Goal: Find specific page/section: Find specific page/section

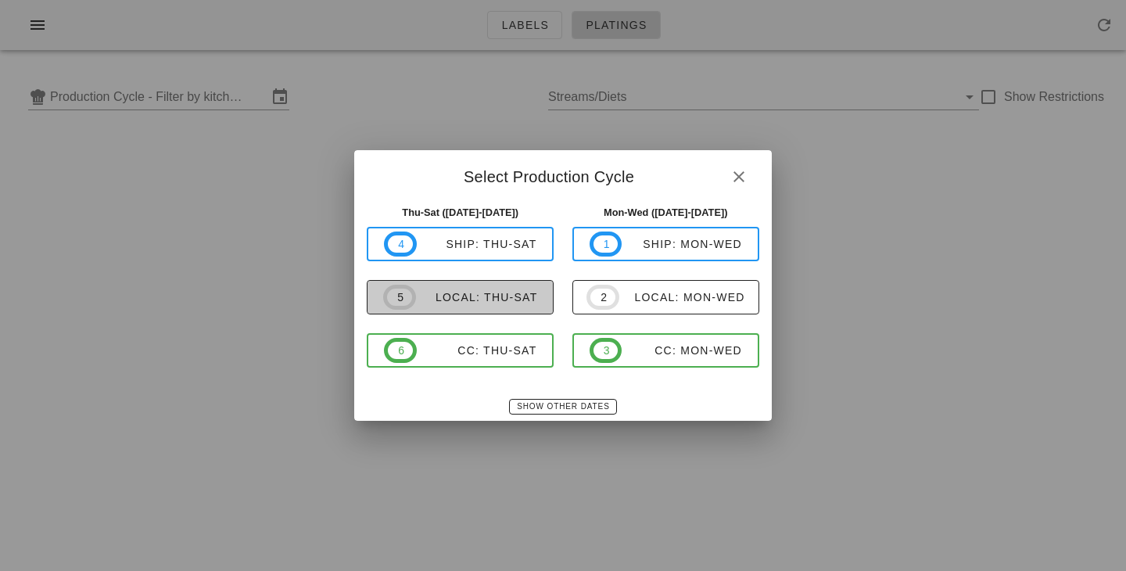
click at [467, 295] on div "local: Thu-Sat" at bounding box center [477, 297] width 122 height 13
type input "local: Thu-Sat ([DATE]-[DATE])"
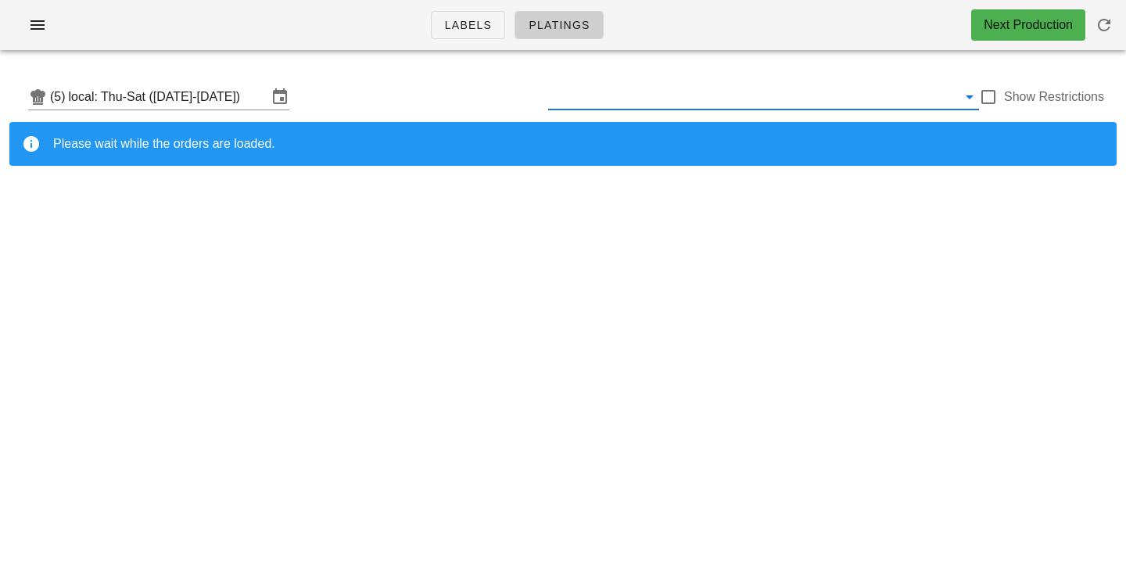
click at [809, 108] on input "text" at bounding box center [752, 96] width 409 height 25
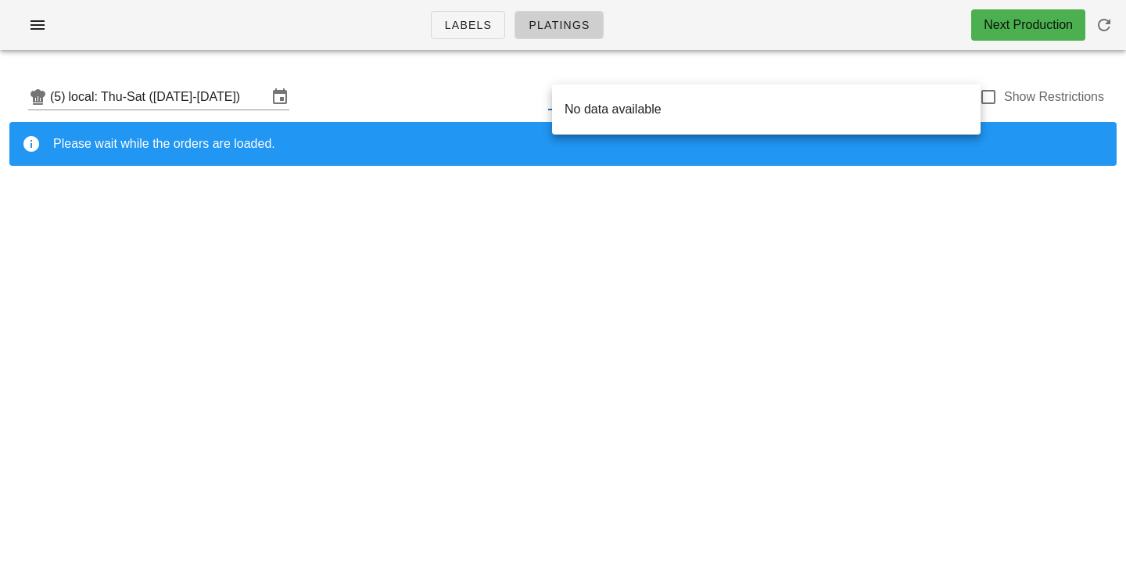
click at [908, 230] on div "Labels Platings Next Production (5) local: Thu-Sat ([DATE]-[DATE]) Show Restric…" at bounding box center [563, 285] width 1126 height 571
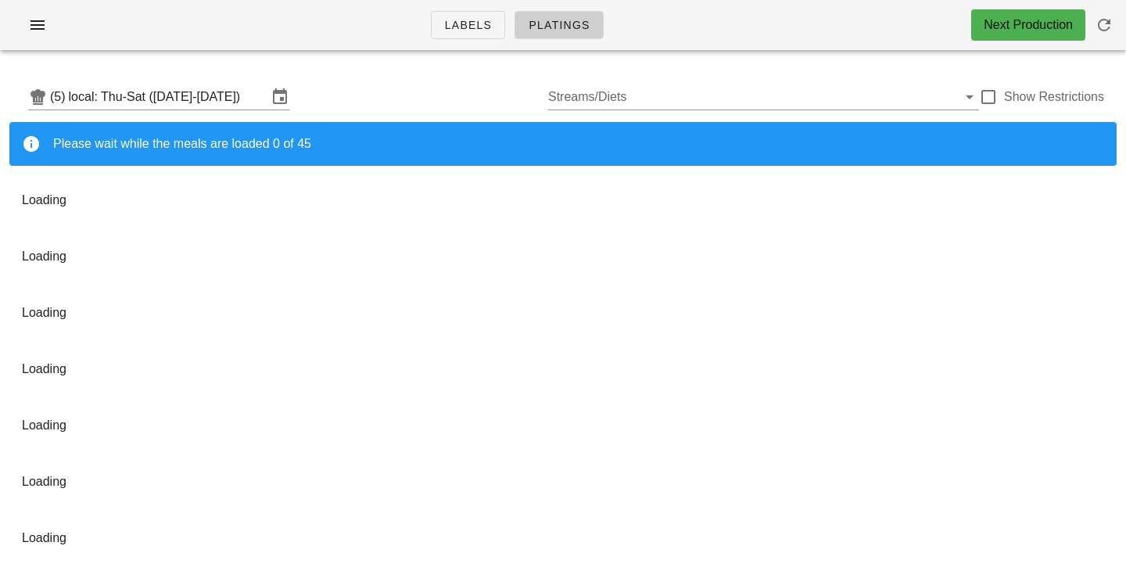
click at [494, 80] on div "(5) local: Thu-Sat ([DATE]-[DATE]) Streams/Diets Show Restrictions" at bounding box center [562, 97] width 1107 height 50
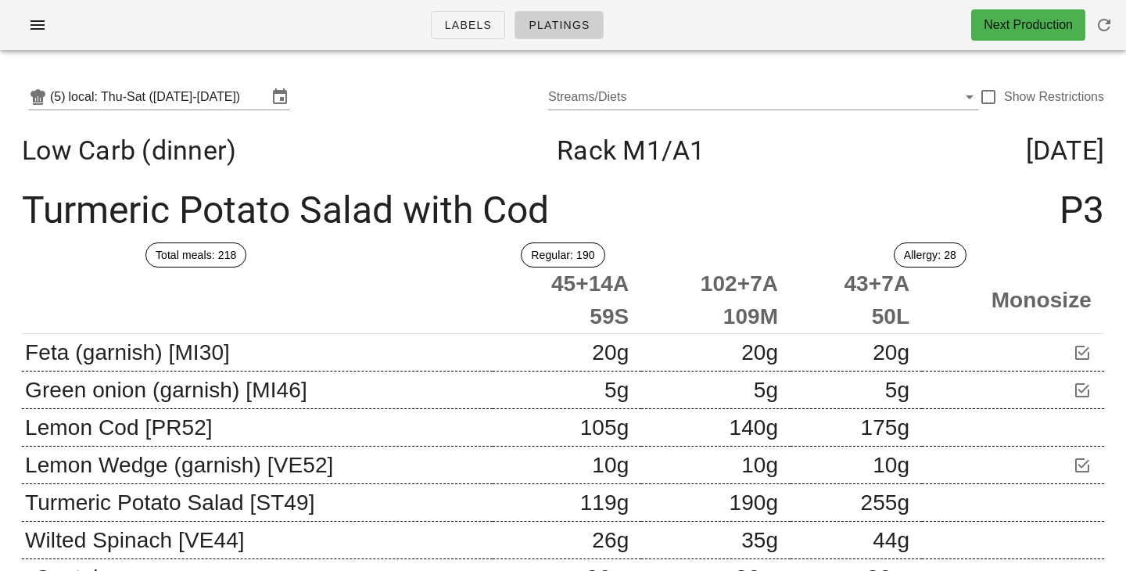
click at [389, 126] on div "Low Carb (dinner) Rack M1 /A1 [DATE]" at bounding box center [562, 150] width 1107 height 56
click at [994, 107] on div at bounding box center [988, 97] width 27 height 27
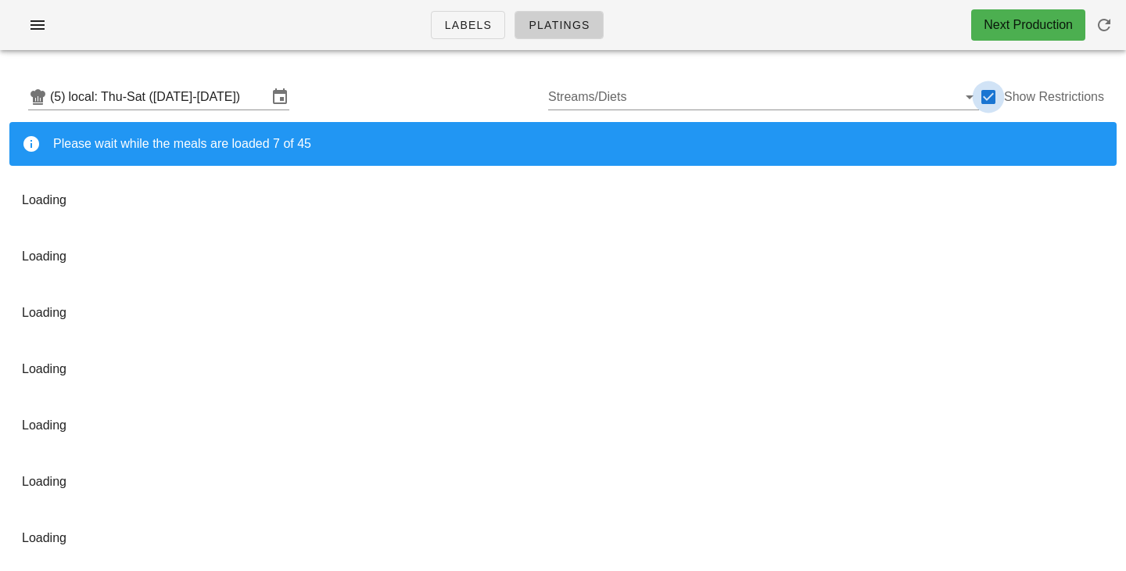
checkbox input "true"
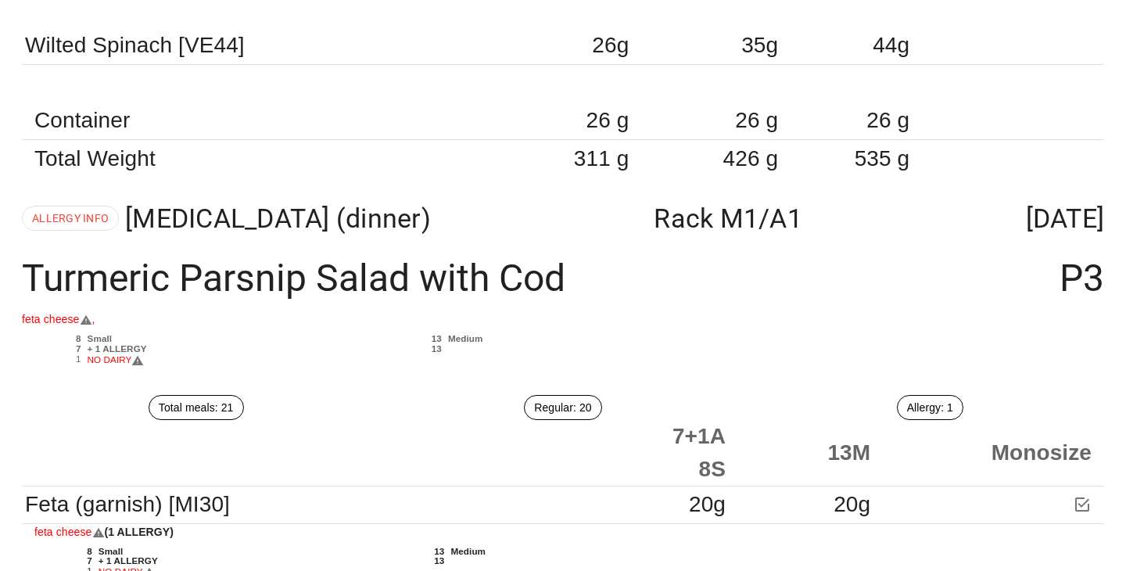
scroll to position [1040, 0]
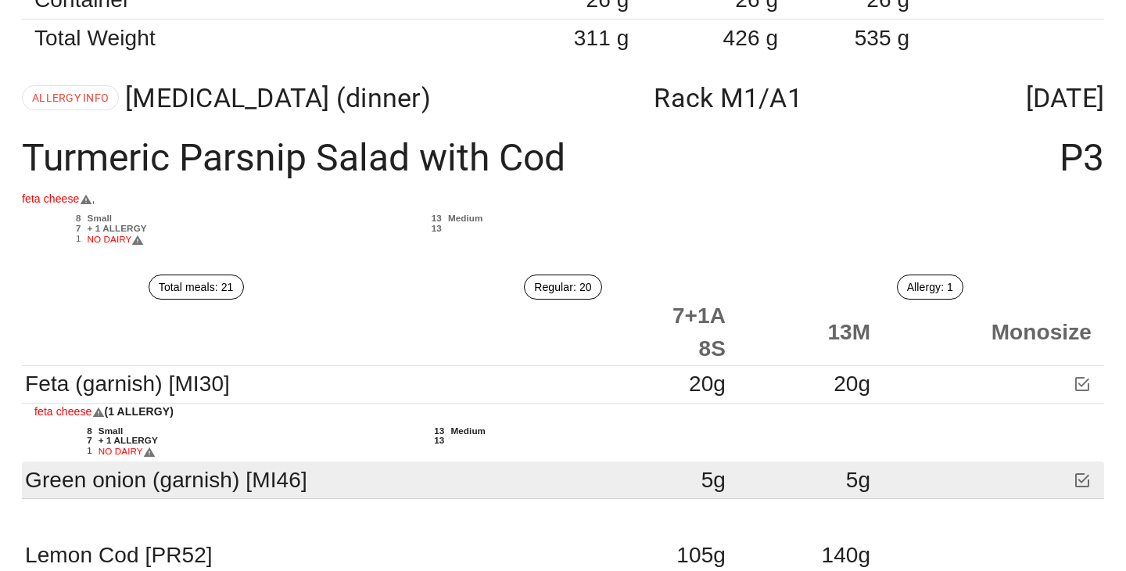
click at [970, 489] on td at bounding box center [992, 480] width 221 height 38
drag, startPoint x: 970, startPoint y: 489, endPoint x: 961, endPoint y: 489, distance: 9.4
click at [961, 489] on td at bounding box center [992, 480] width 221 height 38
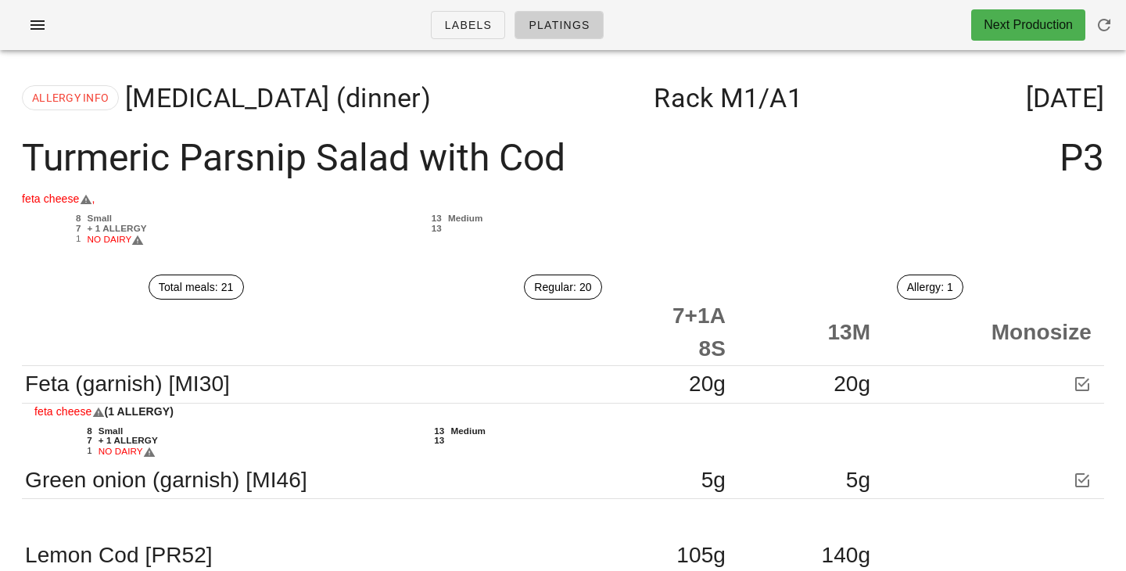
scroll to position [0, 0]
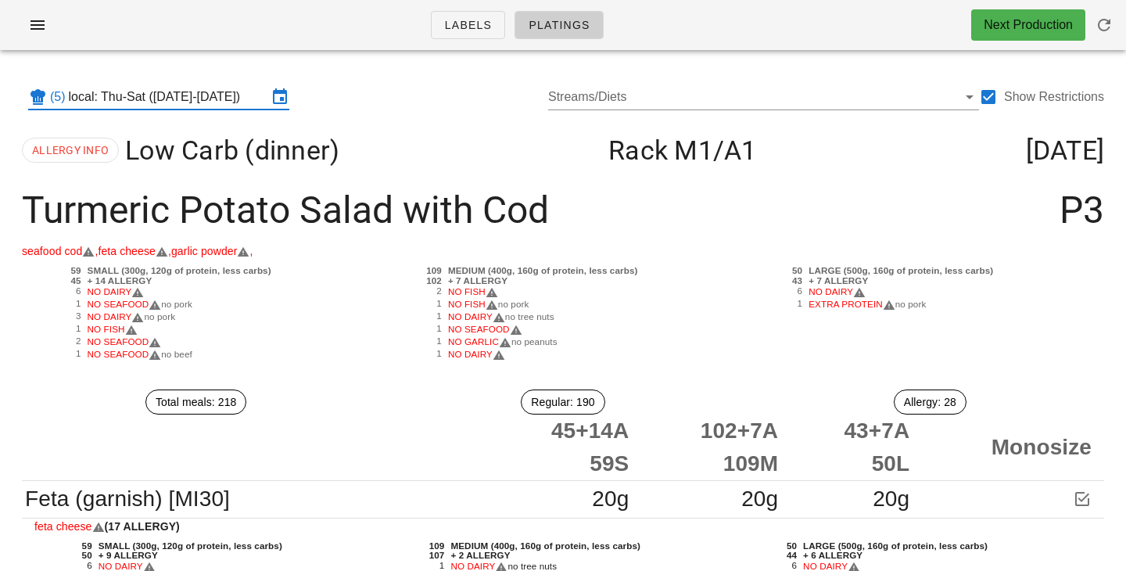
click at [201, 98] on input "local: Thu-Sat ([DATE]-[DATE])" at bounding box center [168, 96] width 199 height 25
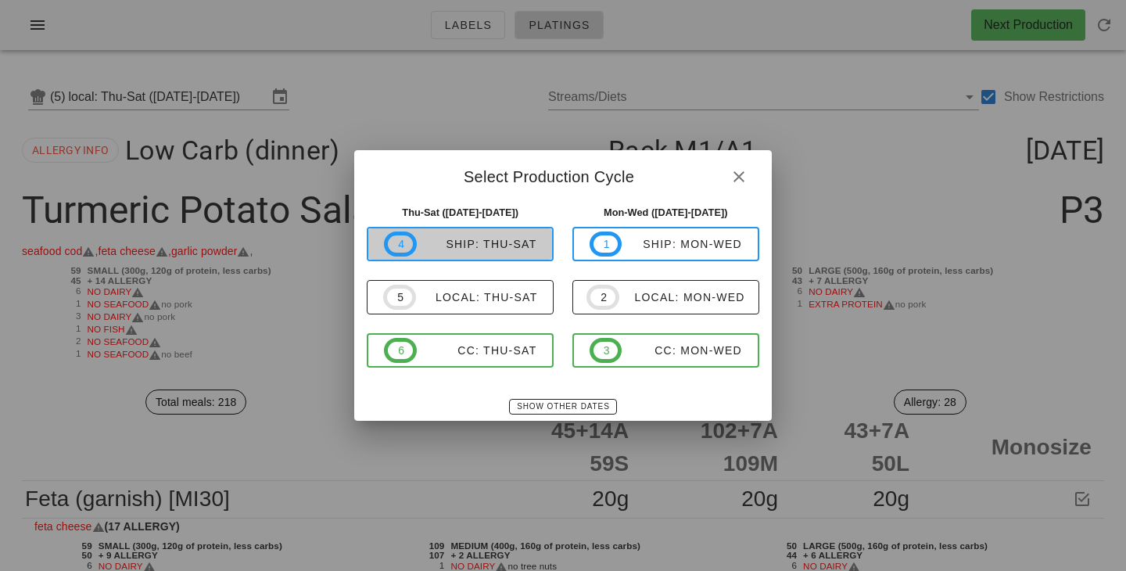
click at [481, 255] on span "4 ship: Thu-Sat" at bounding box center [460, 243] width 152 height 25
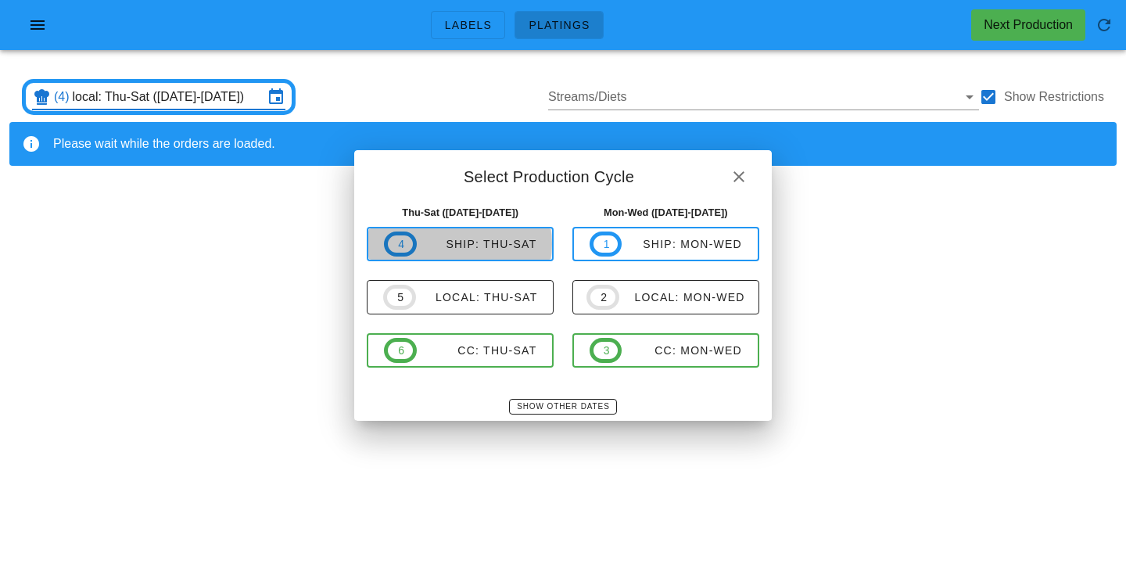
type input "ship: Thu-Sat ([DATE]-[DATE])"
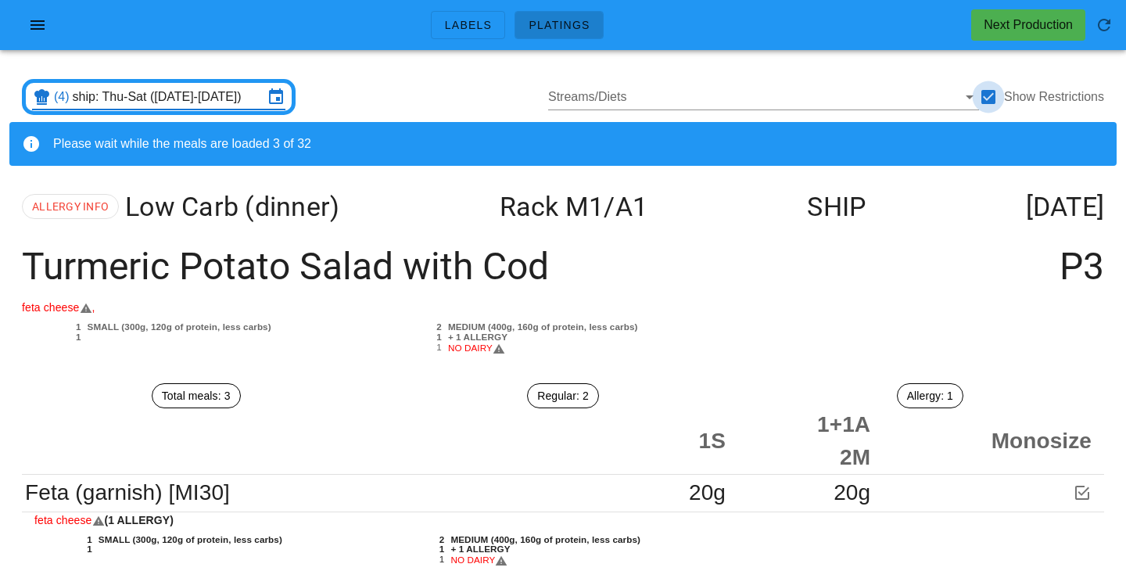
click at [979, 100] on div at bounding box center [988, 97] width 27 height 27
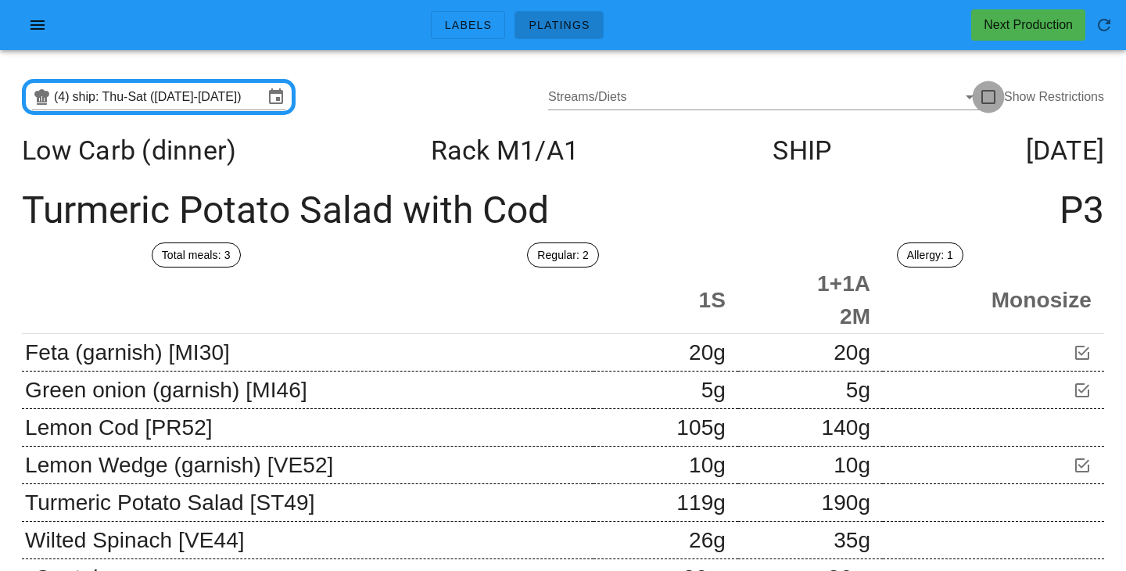
click at [993, 90] on div at bounding box center [988, 97] width 27 height 27
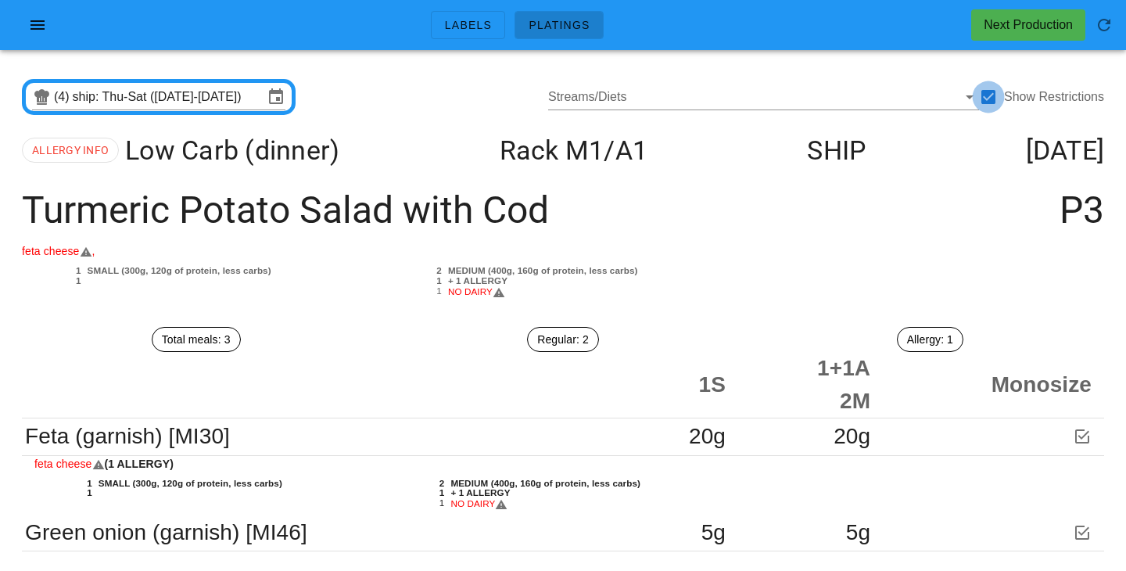
click at [982, 102] on div at bounding box center [988, 97] width 27 height 27
checkbox input "false"
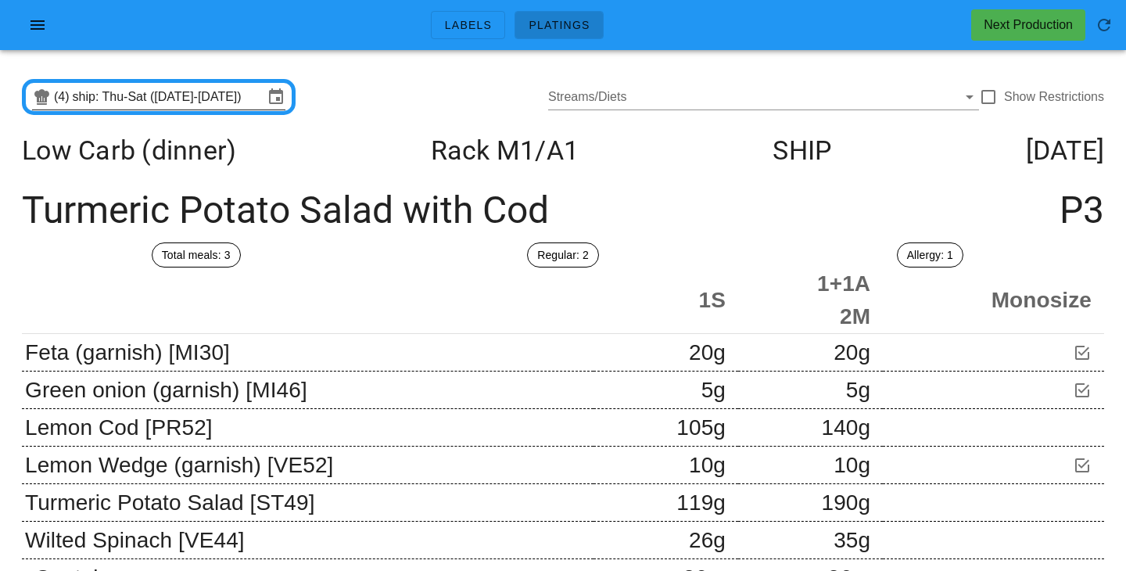
click at [112, 109] on input "ship: Thu-Sat ([DATE]-[DATE])" at bounding box center [168, 96] width 191 height 25
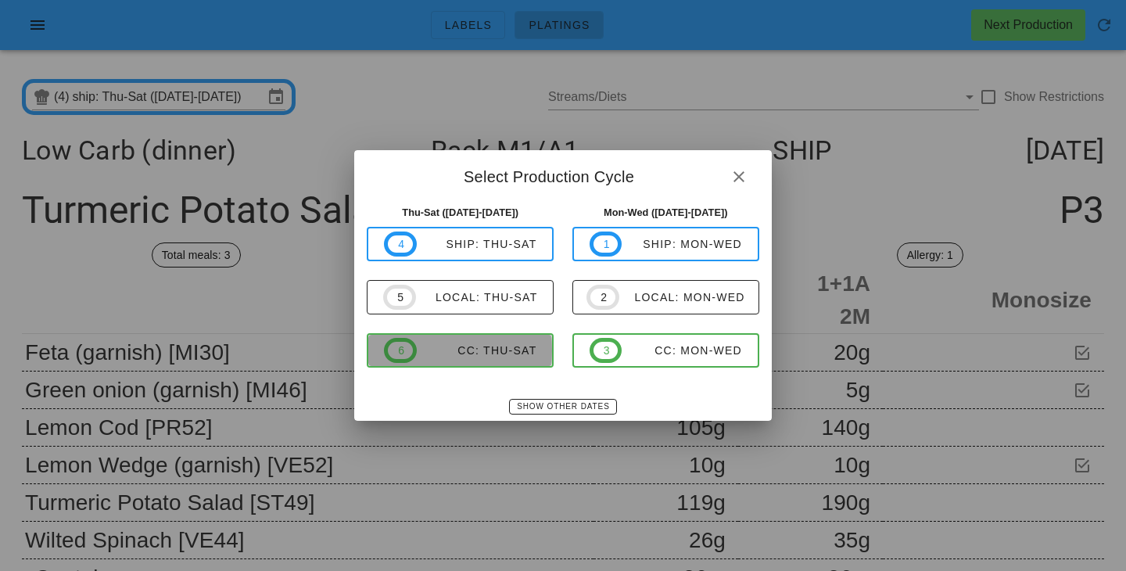
click at [495, 348] on div "CC: Thu-Sat" at bounding box center [477, 350] width 120 height 13
type input "CC: Thu-Sat ([DATE]-[DATE])"
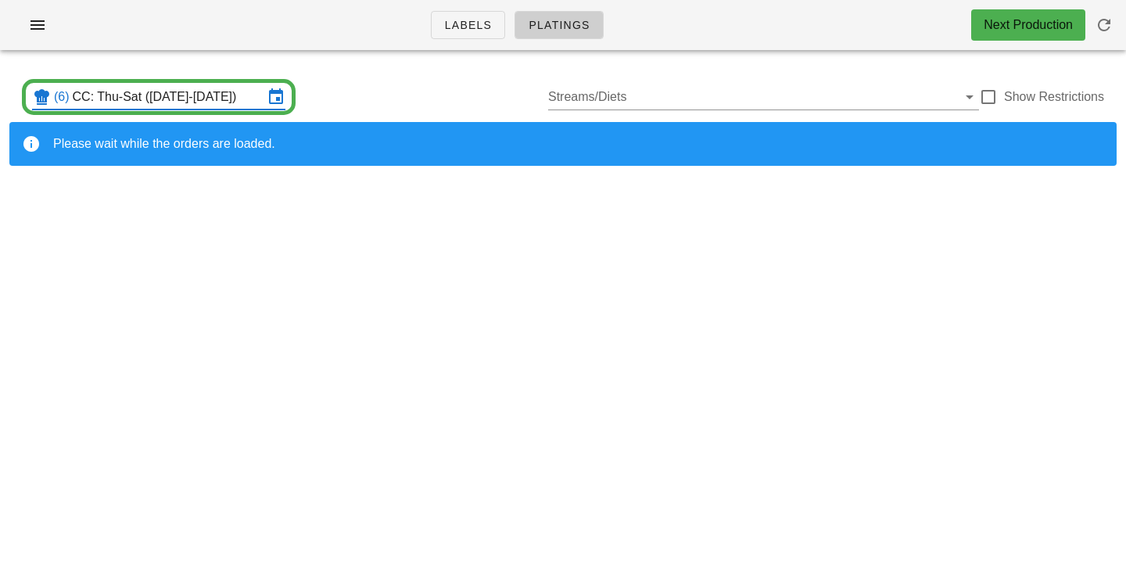
click at [383, 100] on div "(6) CC: Thu-Sat ([DATE]-[DATE]) Streams/Diets Show Restrictions" at bounding box center [562, 97] width 1107 height 50
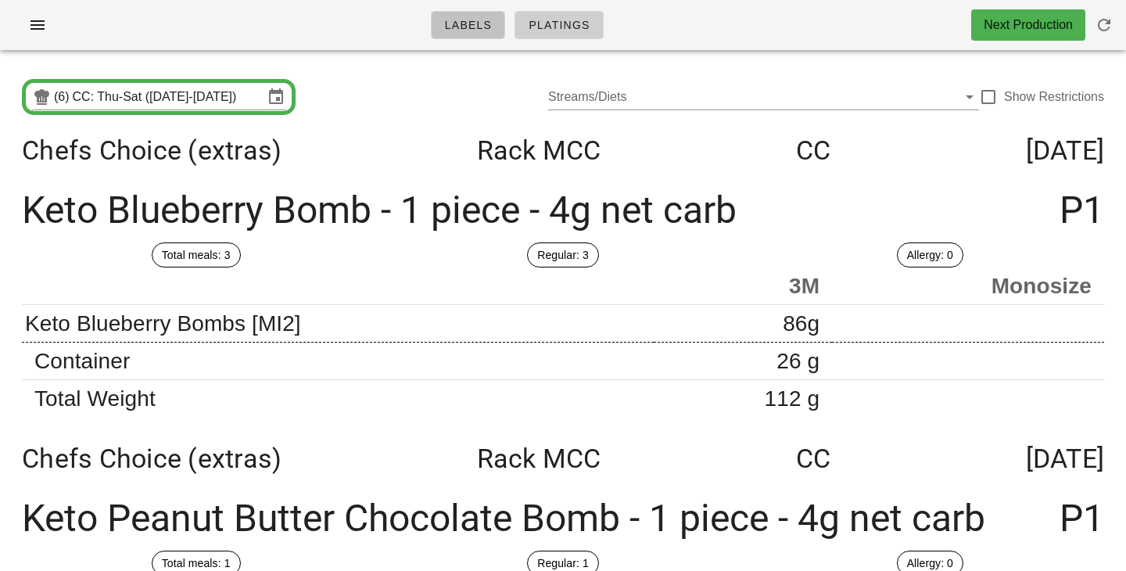
click at [455, 31] on span "Labels" at bounding box center [468, 25] width 48 height 13
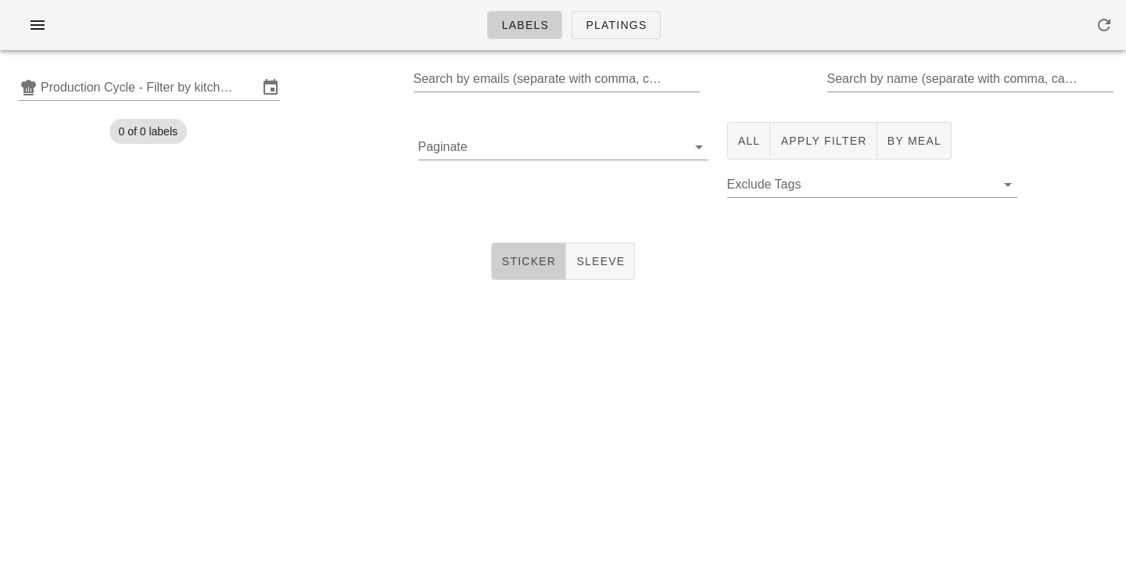
click at [524, 259] on span "Sticker" at bounding box center [528, 261] width 55 height 13
click at [208, 87] on input "text" at bounding box center [149, 87] width 217 height 25
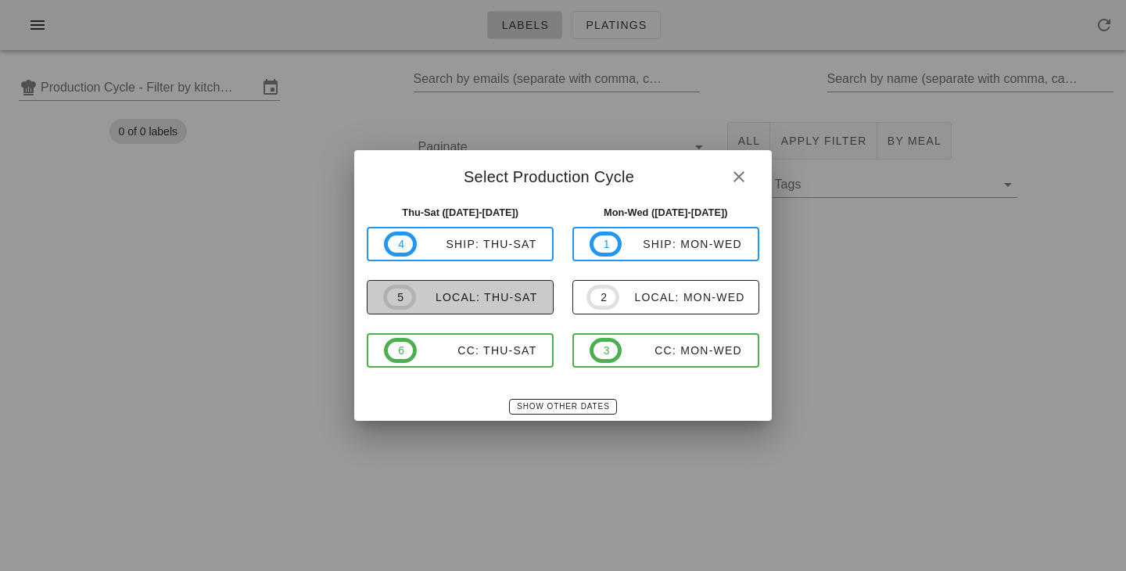
click at [517, 307] on span "5 local: Thu-Sat" at bounding box center [460, 297] width 154 height 25
type input "local: Thu-Sat ([DATE]-[DATE])"
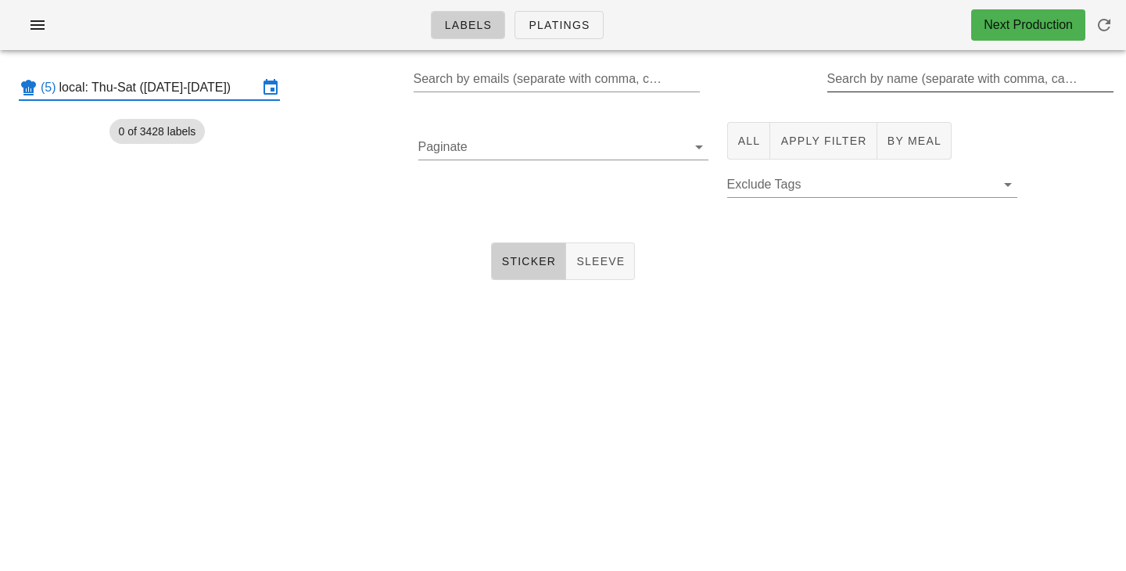
click at [874, 80] on input "Search by name (separate with comma, can be partial)" at bounding box center [969, 78] width 284 height 25
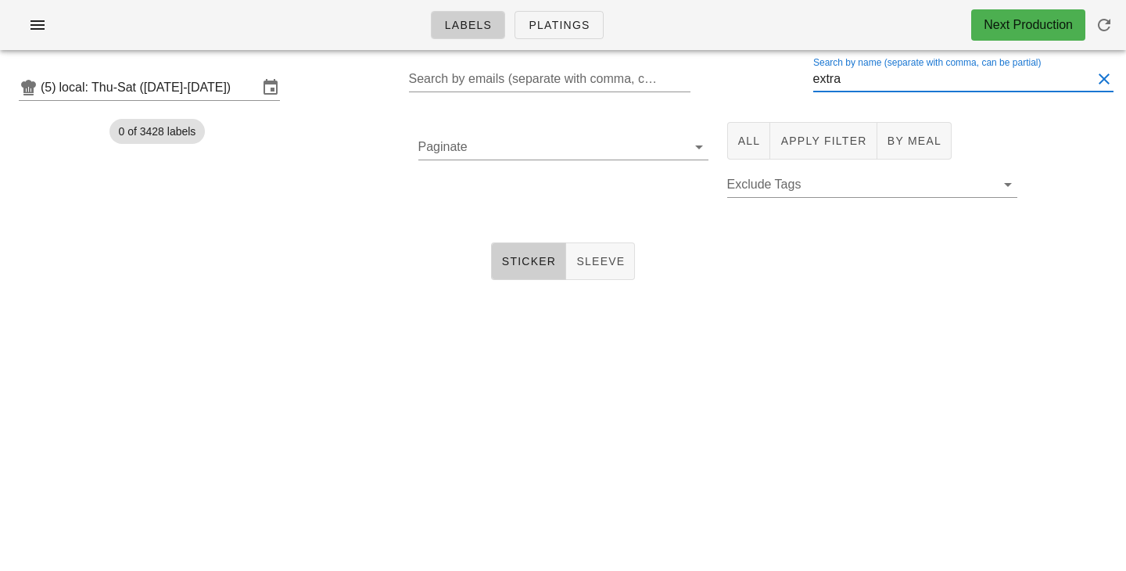
type input "extra"
click at [752, 137] on span "All" at bounding box center [748, 140] width 23 height 13
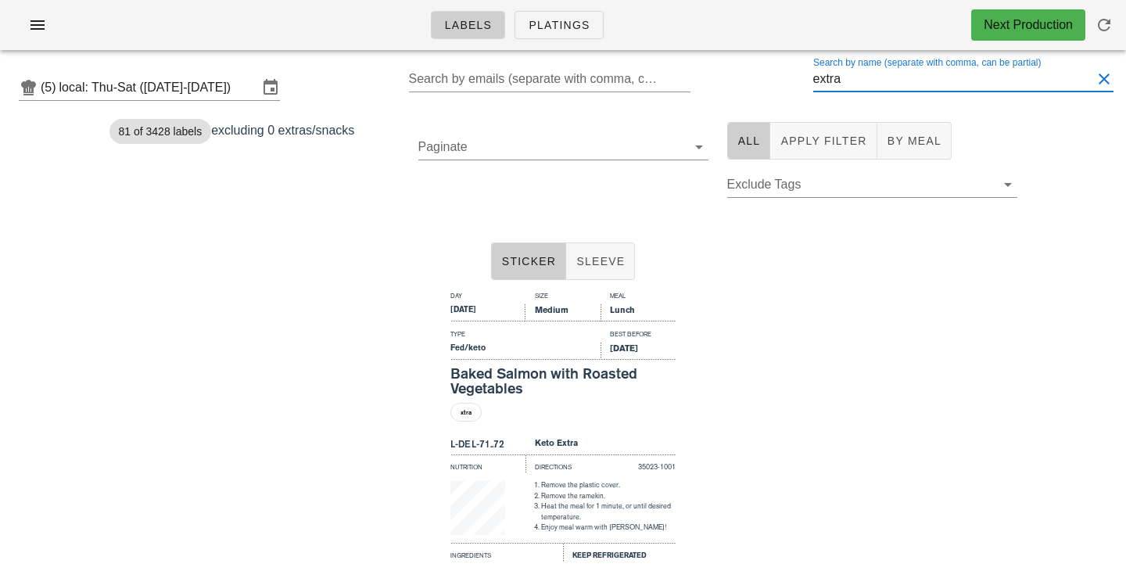
drag, startPoint x: 861, startPoint y: 85, endPoint x: 734, endPoint y: 77, distance: 127.6
click at [813, 79] on input "extra" at bounding box center [952, 78] width 279 height 25
click at [860, 81] on input "Search by name (separate with comma, can be partial)" at bounding box center [952, 78] width 279 height 25
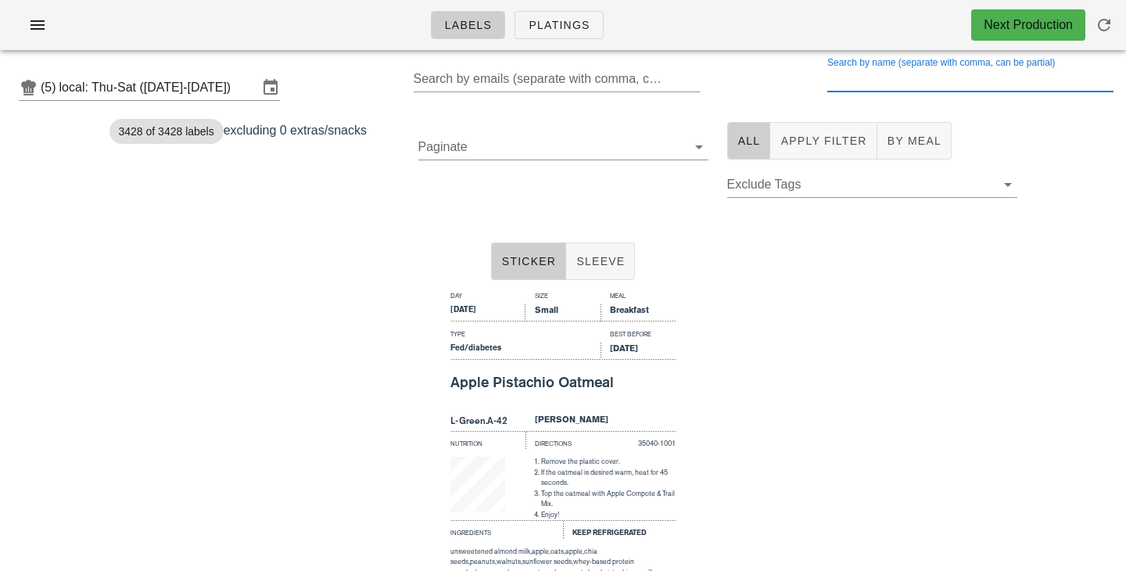
click at [862, 84] on input "Search by name (separate with comma, can be partial)" at bounding box center [969, 78] width 284 height 25
click at [803, 143] on span "Apply Filter" at bounding box center [822, 140] width 87 height 13
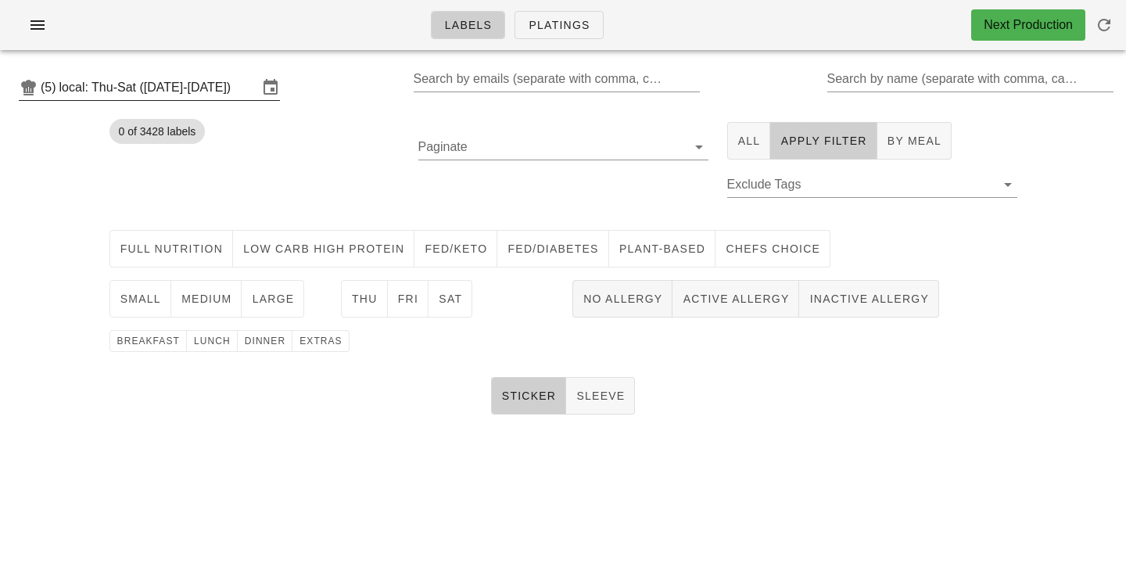
click at [252, 81] on input "local: Thu-Sat ([DATE]-[DATE])" at bounding box center [158, 87] width 199 height 25
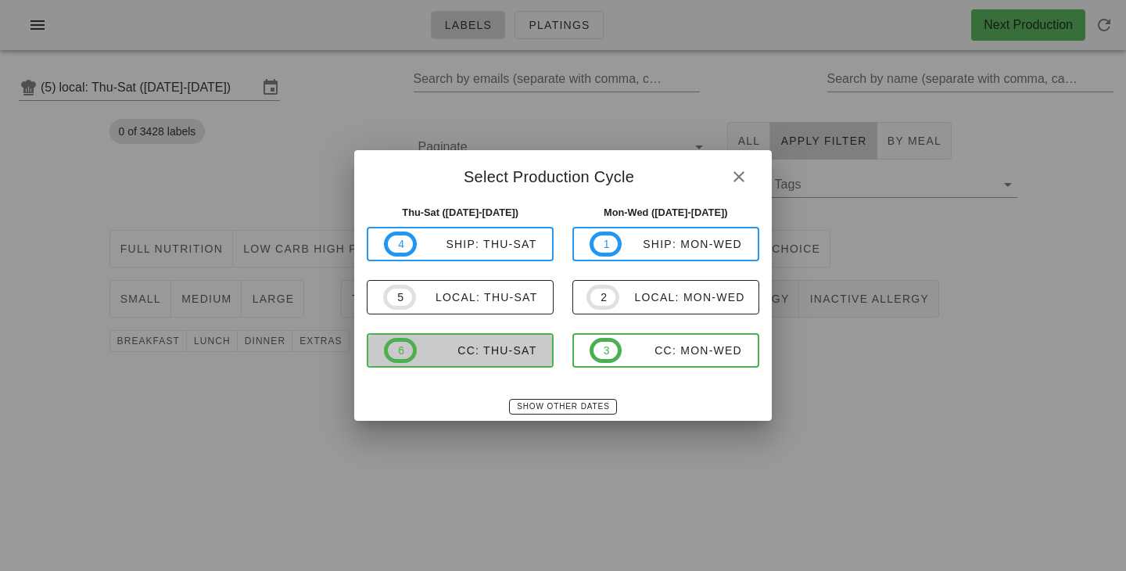
click at [489, 345] on div "CC: Thu-Sat" at bounding box center [477, 350] width 120 height 13
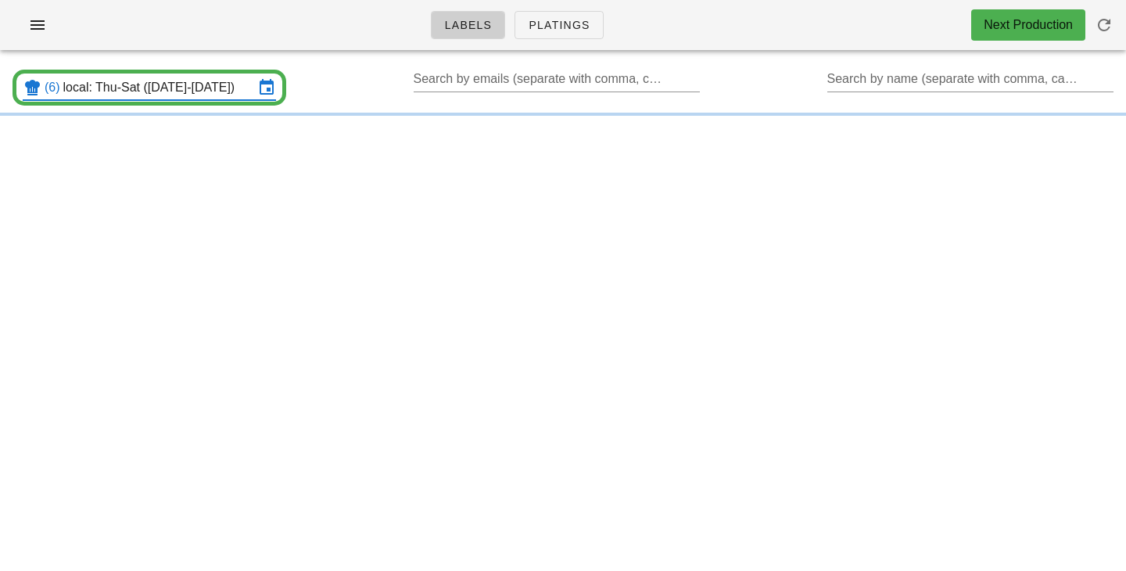
type input "CC: Thu-Sat ([DATE]-[DATE])"
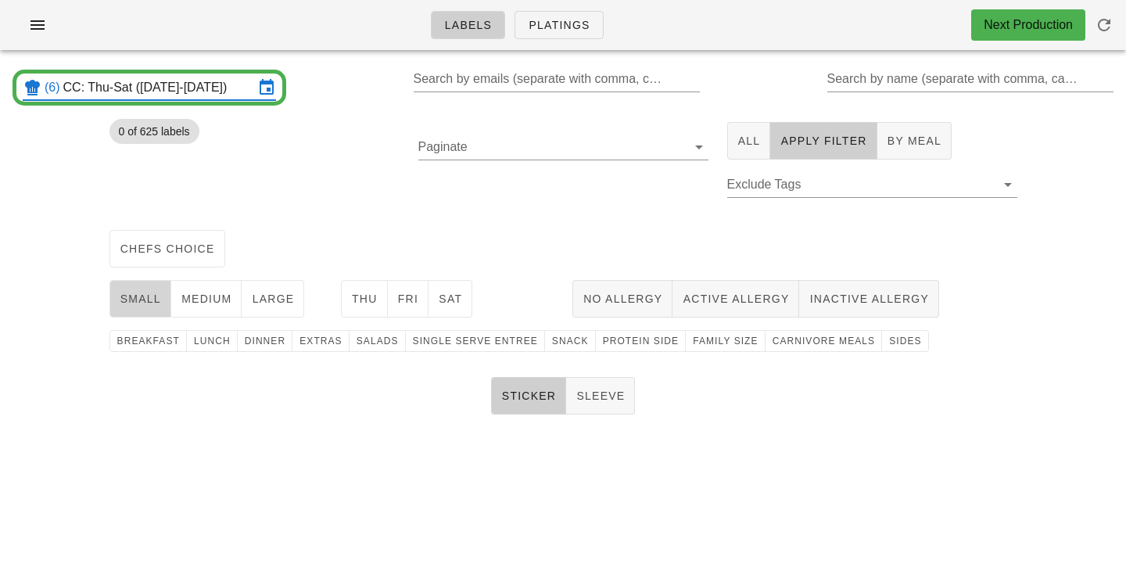
click at [157, 302] on span "small" at bounding box center [140, 298] width 41 height 13
click at [214, 300] on span "medium" at bounding box center [207, 298] width 52 height 13
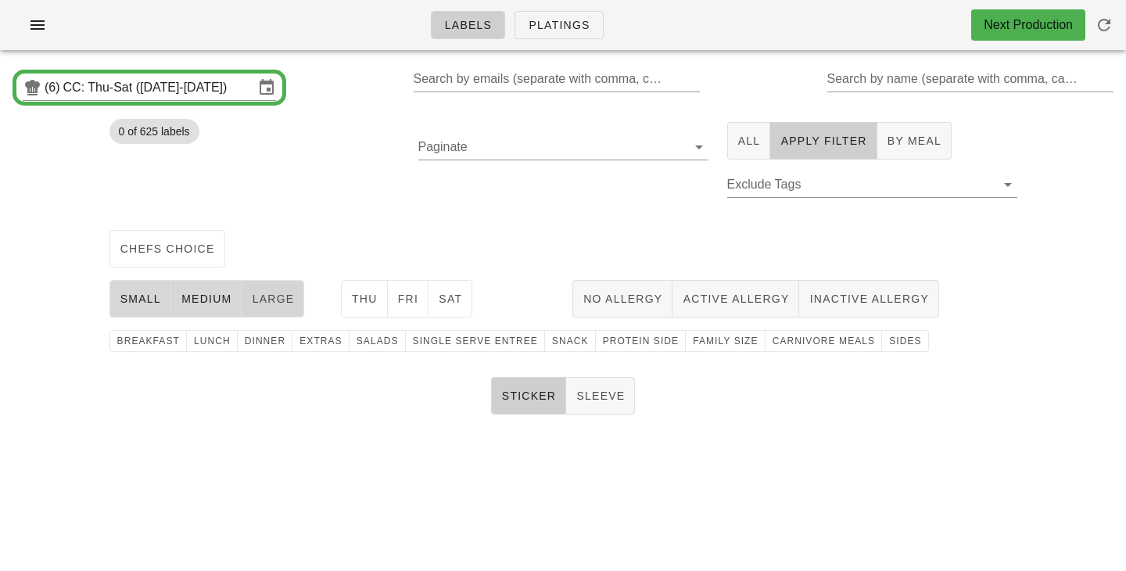
click at [284, 285] on button "large" at bounding box center [273, 299] width 63 height 38
click at [159, 235] on button "chefs choice" at bounding box center [167, 249] width 116 height 38
click at [367, 288] on button "Thu" at bounding box center [364, 299] width 47 height 38
click at [417, 295] on button "Fri" at bounding box center [408, 299] width 41 height 38
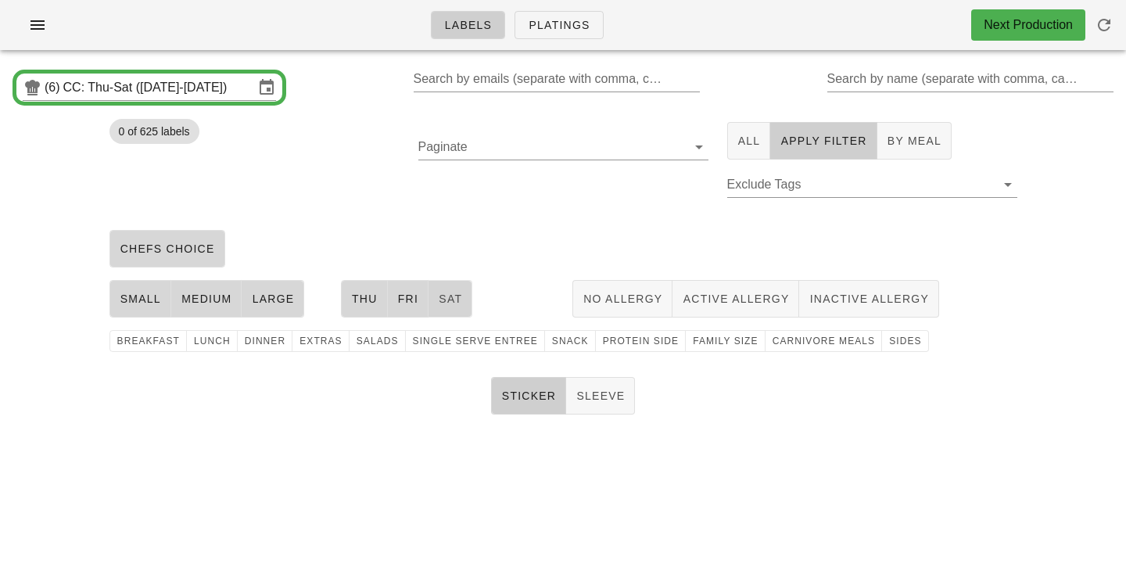
click at [450, 295] on span "Sat" at bounding box center [450, 298] width 24 height 13
click at [710, 346] on span "family size" at bounding box center [725, 340] width 66 height 11
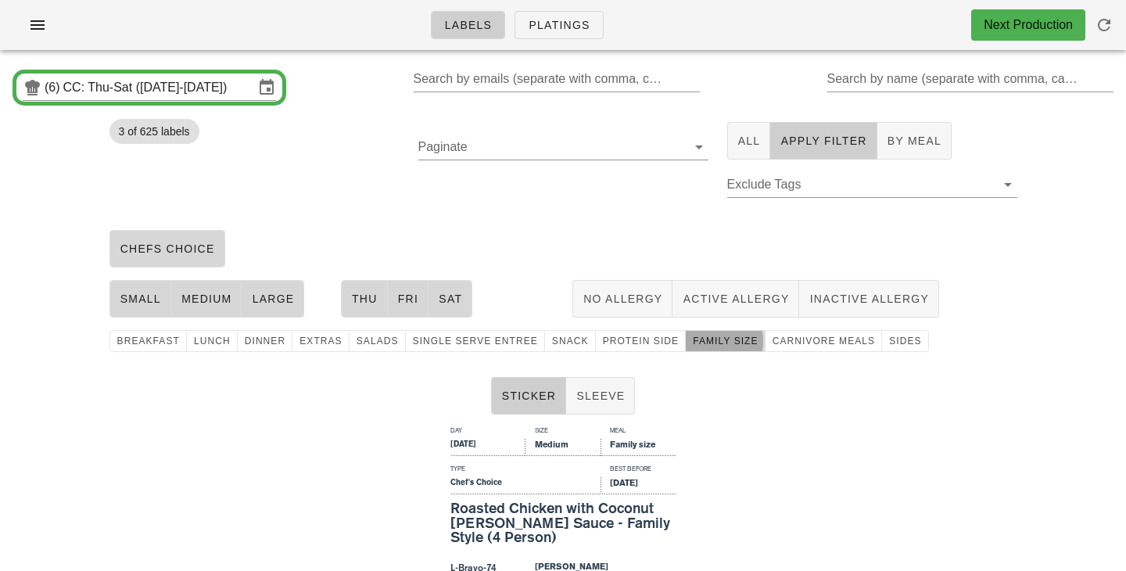
click at [696, 345] on span "family size" at bounding box center [725, 340] width 66 height 11
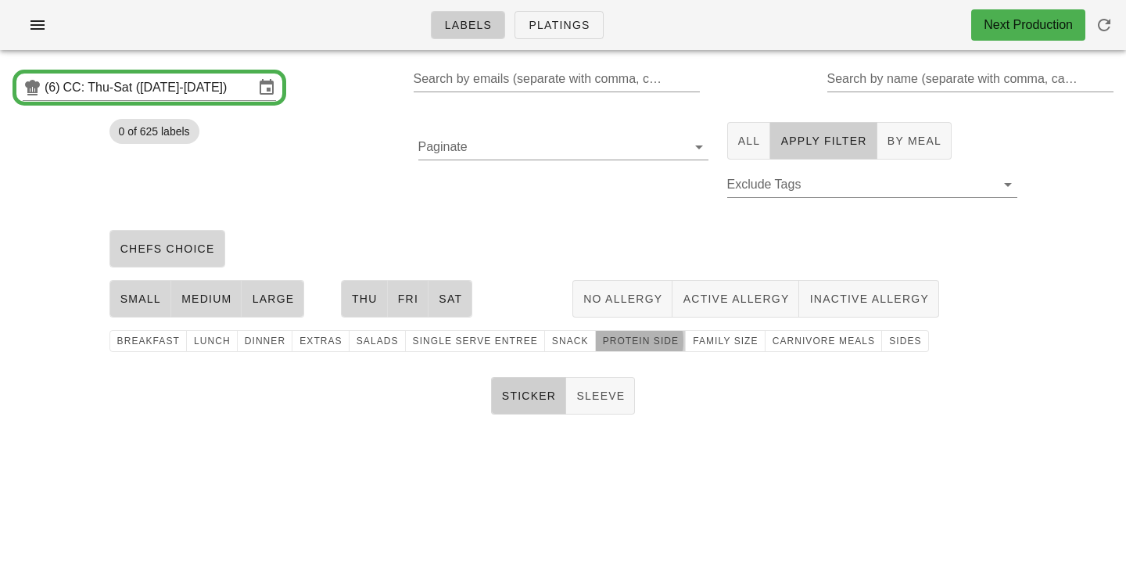
click at [625, 345] on span "protein side" at bounding box center [640, 340] width 77 height 11
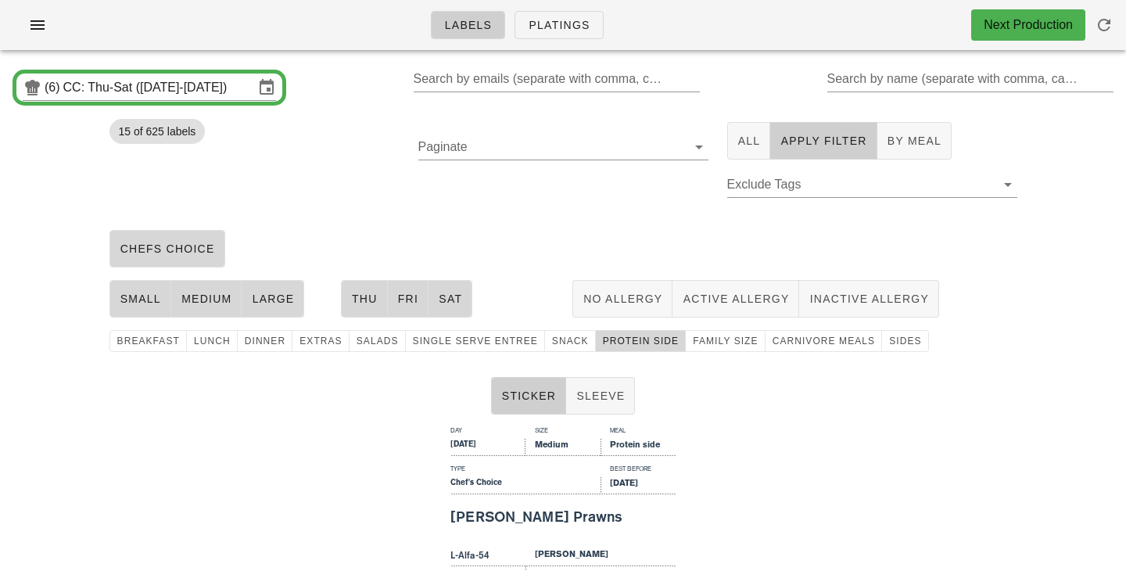
click at [582, 191] on div "Paginate" at bounding box center [563, 168] width 309 height 111
click at [602, 338] on span "protein side" at bounding box center [640, 340] width 77 height 11
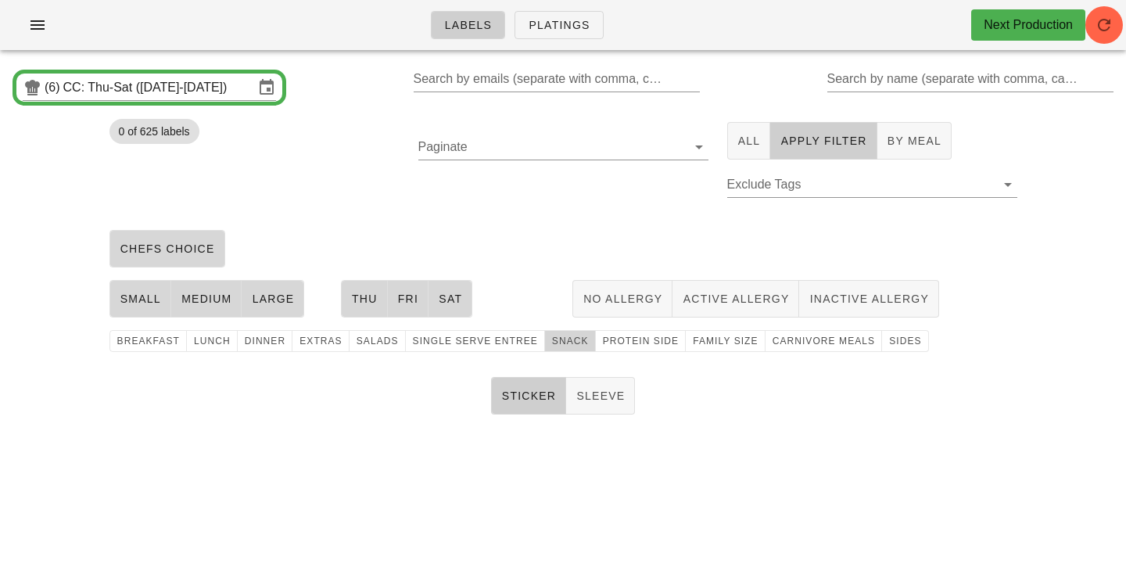
click at [562, 345] on span "snack" at bounding box center [570, 340] width 38 height 11
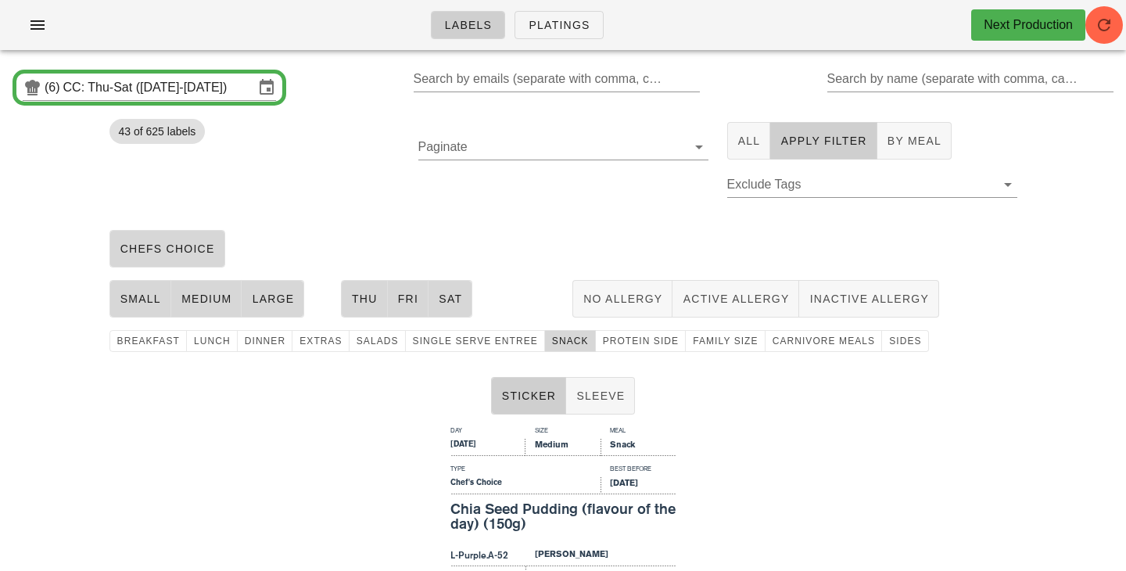
click at [1097, 45] on div "Labels Platings Next Production" at bounding box center [563, 25] width 1126 height 50
click at [1111, 30] on icon "button" at bounding box center [1103, 25] width 19 height 19
